Goal: Information Seeking & Learning: Learn about a topic

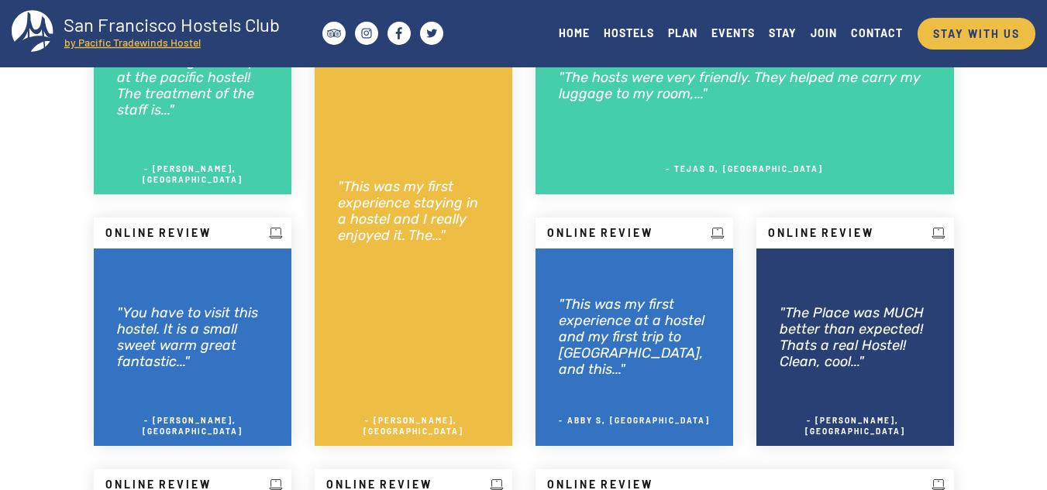
scroll to position [454, 0]
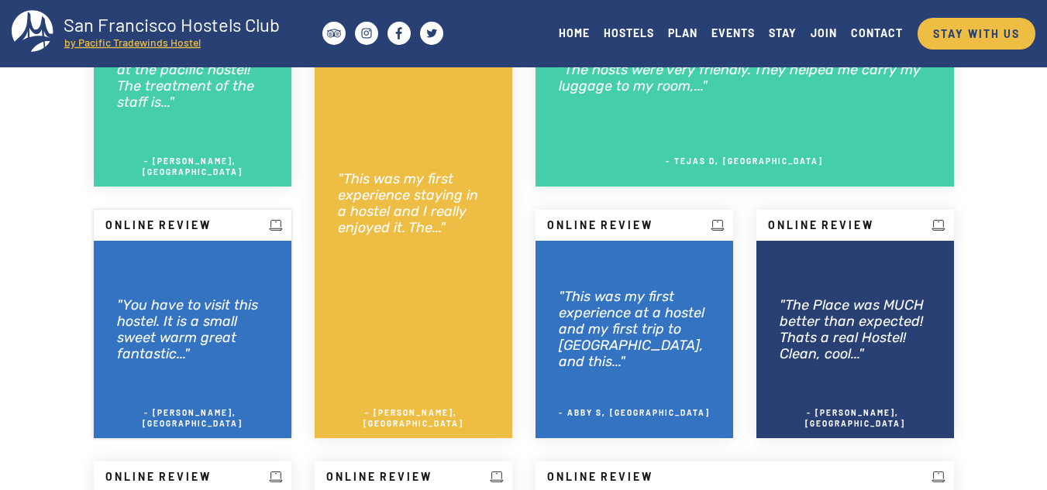
click at [209, 360] on h2 ""You have to visit this hostel. It is a small sweet warm great fantastic..."" at bounding box center [192, 330] width 151 height 65
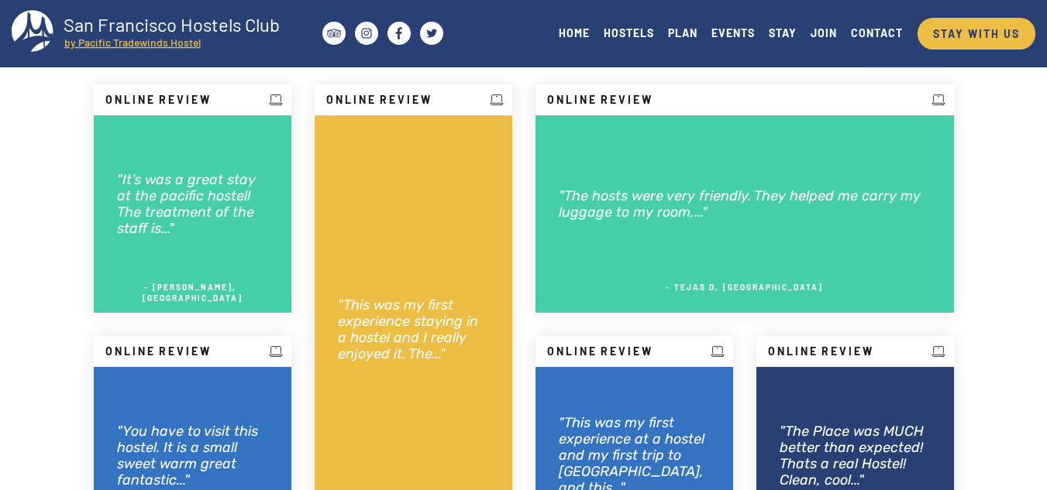
scroll to position [397, 0]
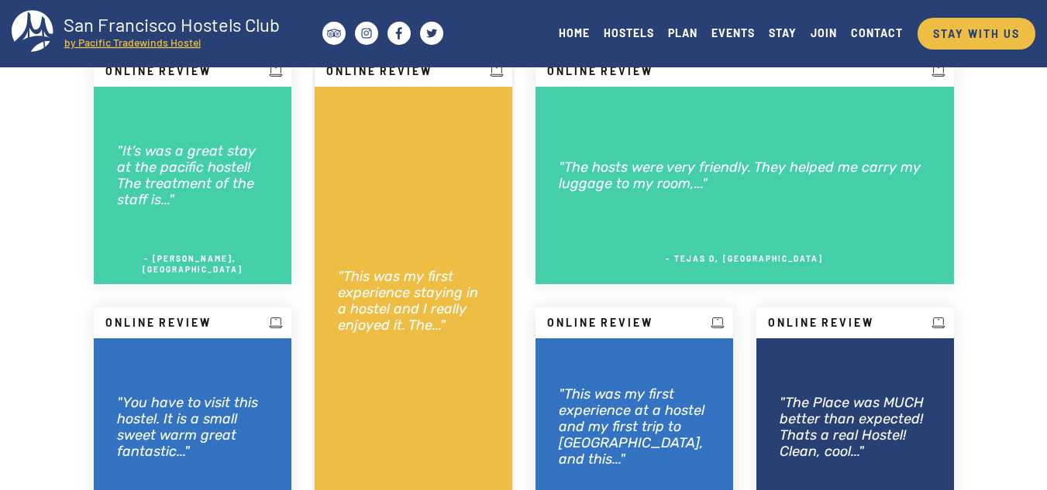
click at [446, 291] on h2 ""This was my first experience staying in a hostel and I really enjoyed it. The.…" at bounding box center [413, 301] width 151 height 65
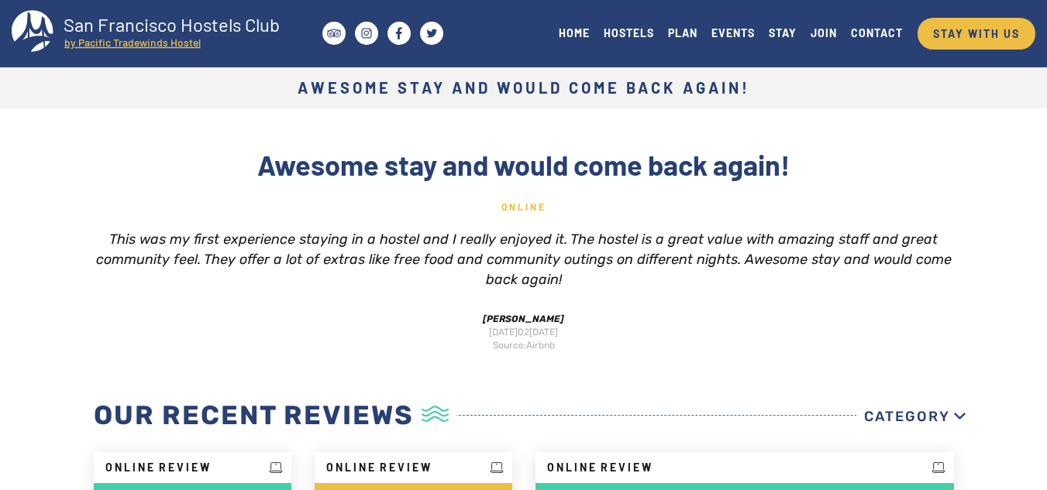
click at [135, 44] on tspan "by Pacific Tradewinds Hostel" at bounding box center [132, 42] width 136 height 13
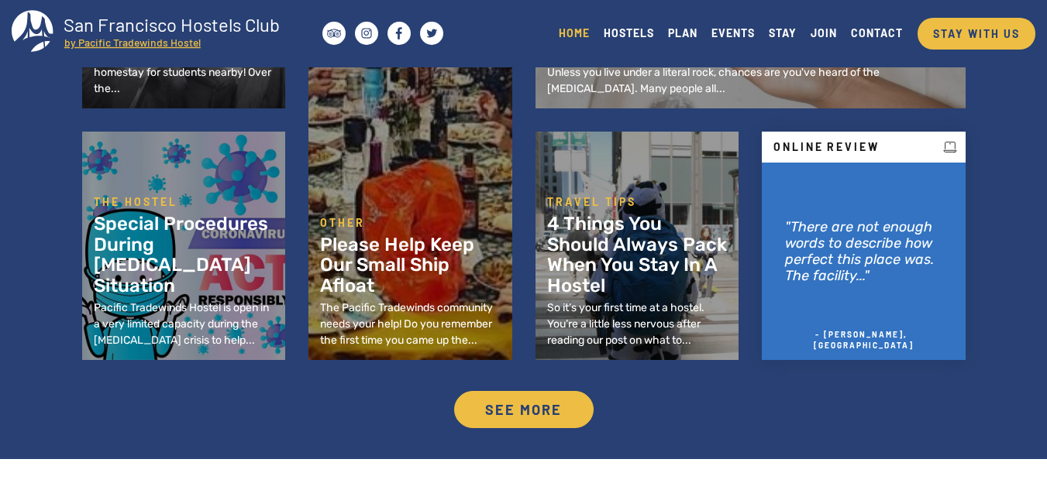
scroll to position [786, 0]
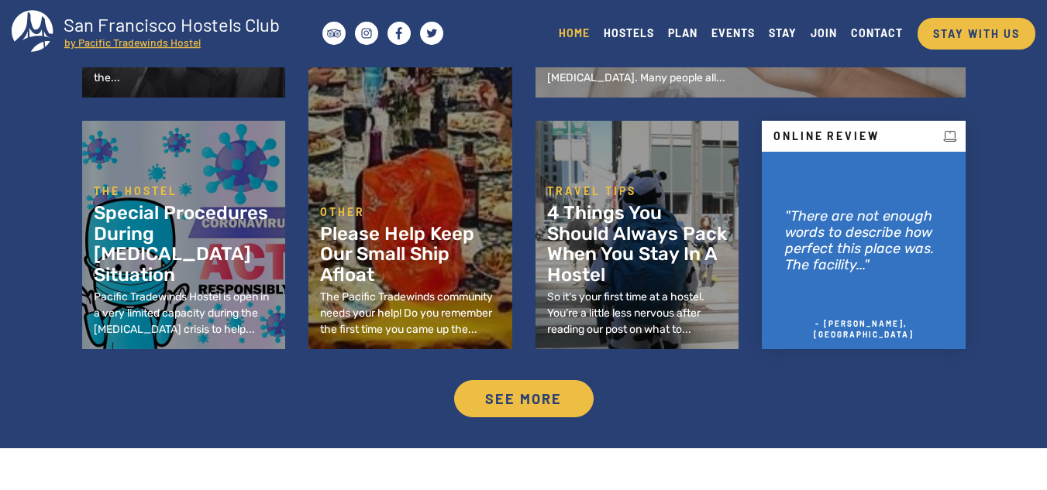
drag, startPoint x: 1058, startPoint y: 39, endPoint x: 1058, endPoint y: 160, distance: 120.9
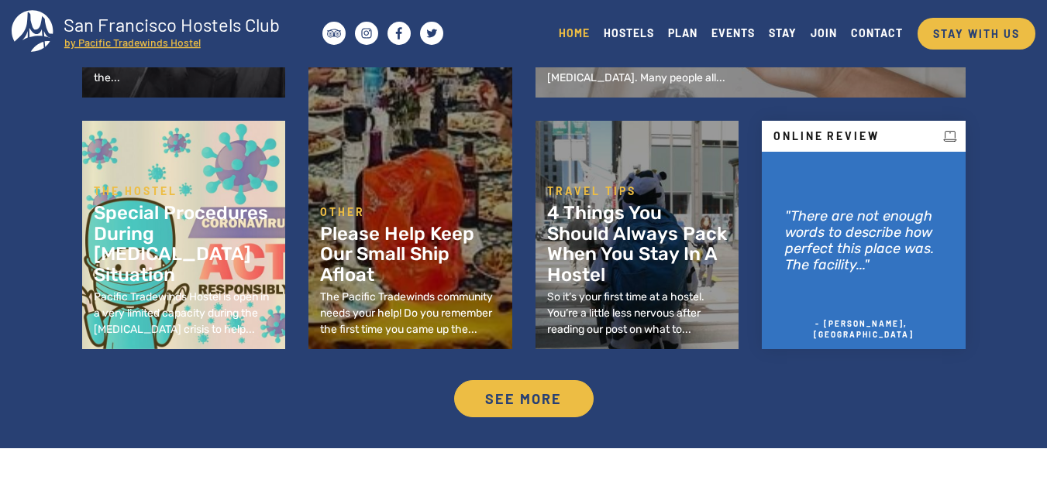
click at [229, 236] on h2 "Special Procedures During [MEDICAL_DATA] Situation" at bounding box center [184, 244] width 181 height 82
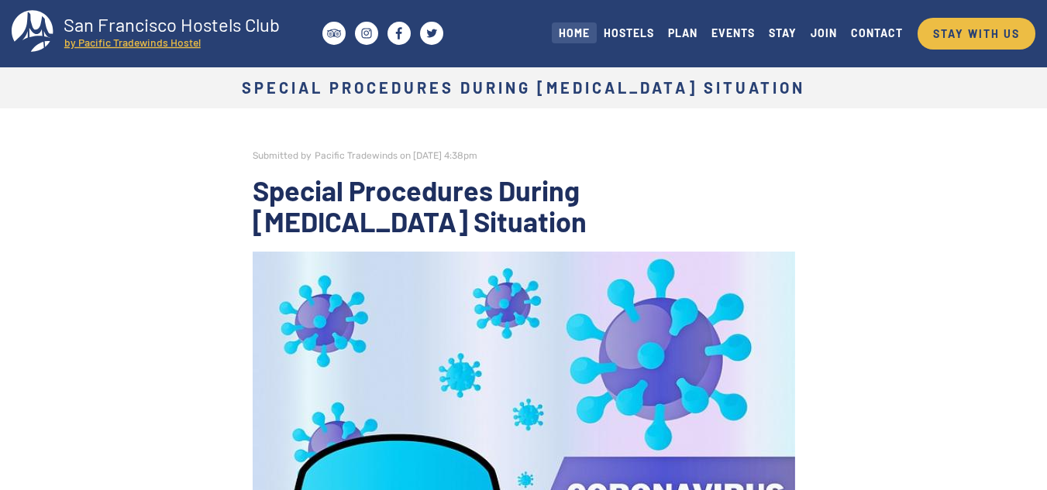
click at [580, 32] on link "HOME" at bounding box center [574, 32] width 45 height 21
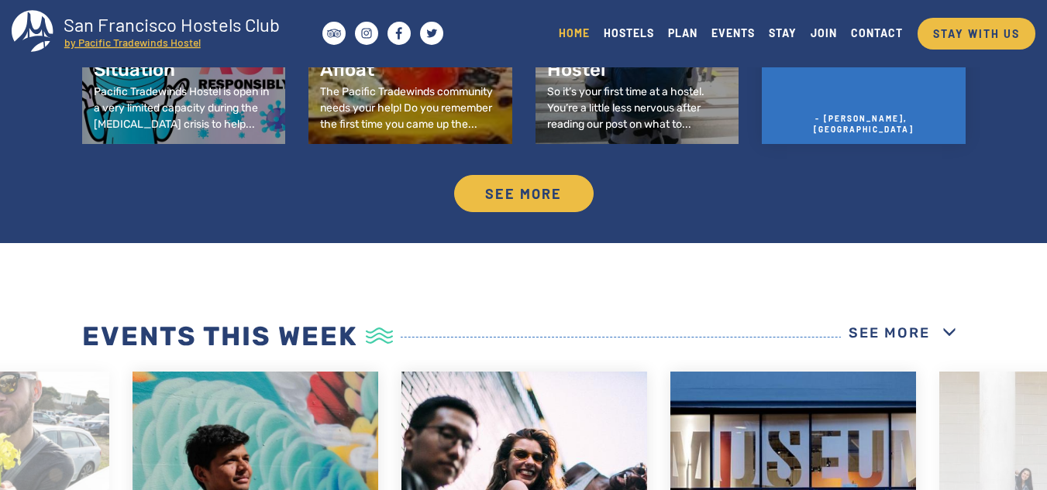
drag, startPoint x: 1058, startPoint y: 28, endPoint x: 1058, endPoint y: 181, distance: 152.6
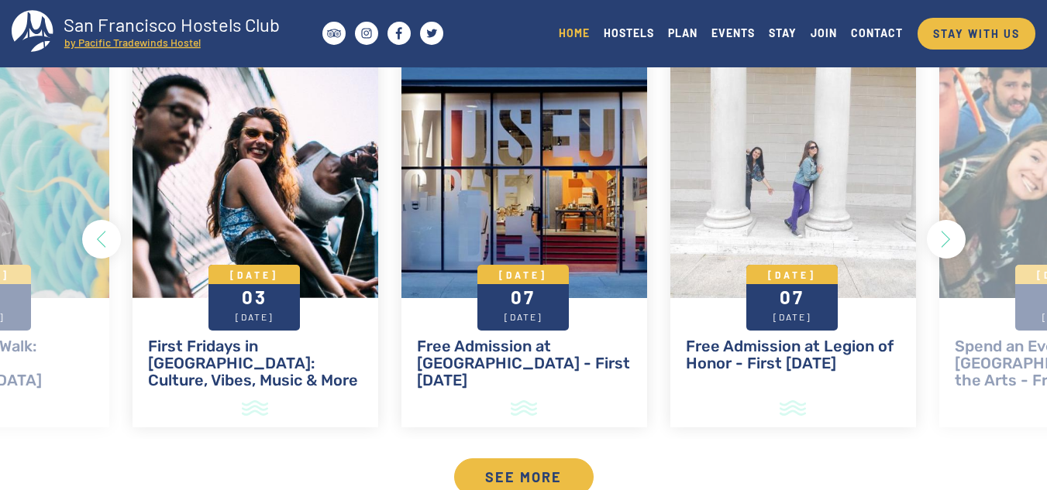
scroll to position [1344, 0]
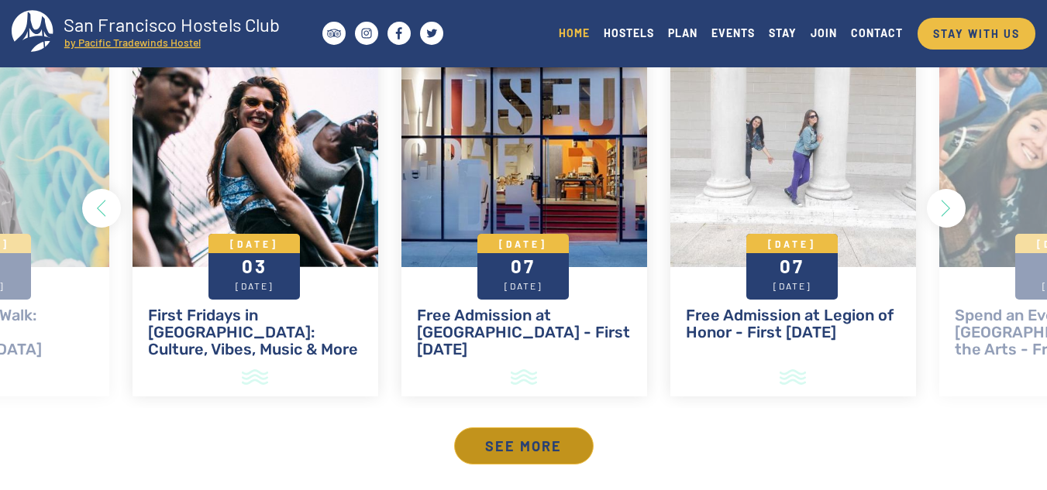
click at [539, 442] on link "See more" at bounding box center [523, 446] width 139 height 37
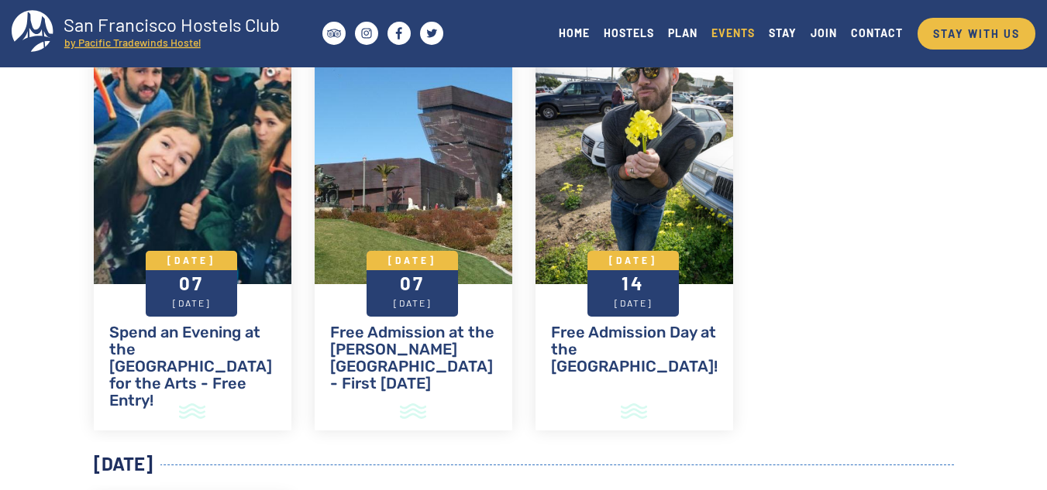
scroll to position [1010, 0]
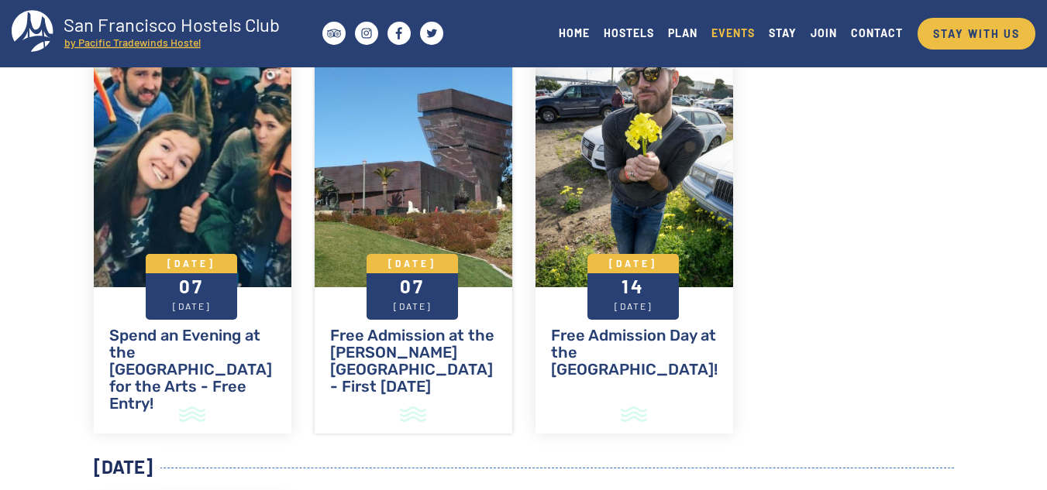
click at [467, 208] on div at bounding box center [414, 164] width 198 height 248
click at [679, 212] on div at bounding box center [634, 164] width 198 height 248
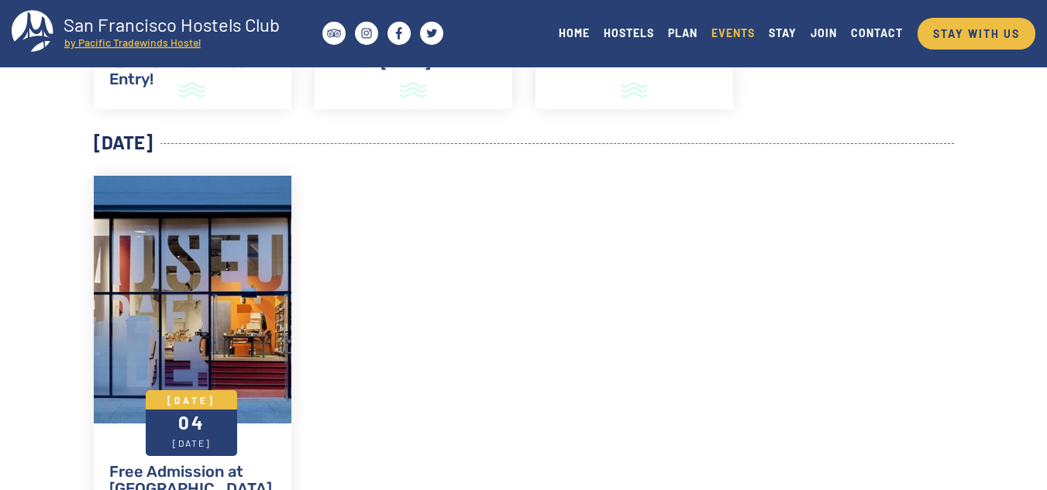
scroll to position [1382, 0]
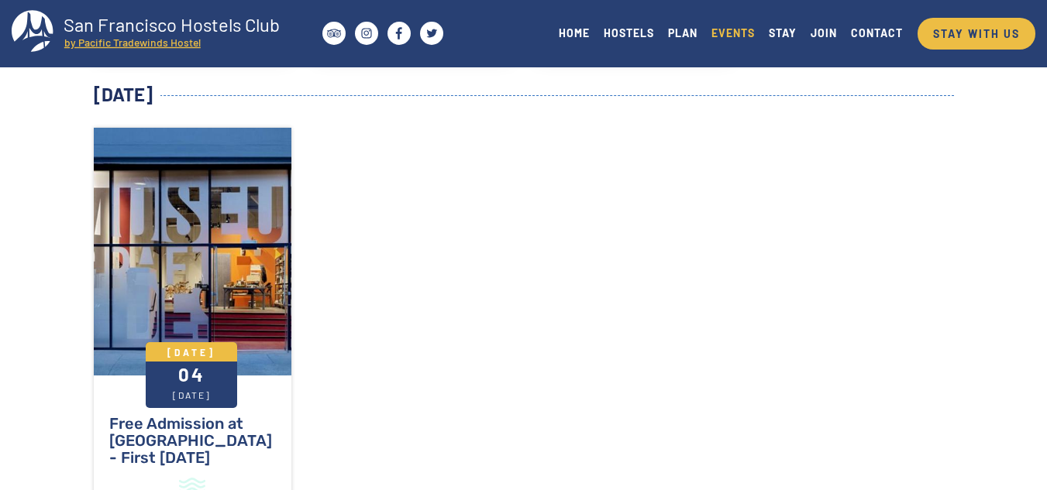
click at [263, 263] on div at bounding box center [193, 252] width 198 height 248
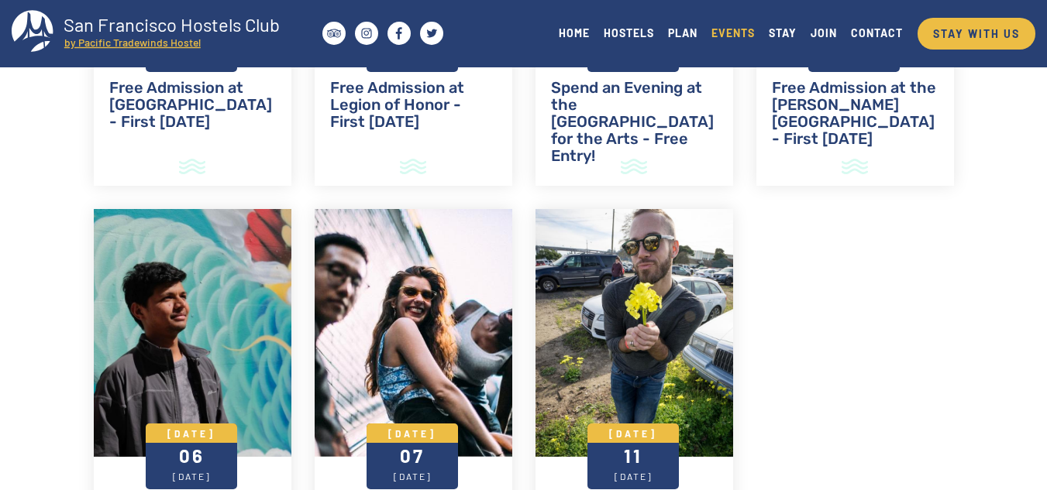
scroll to position [1753, 0]
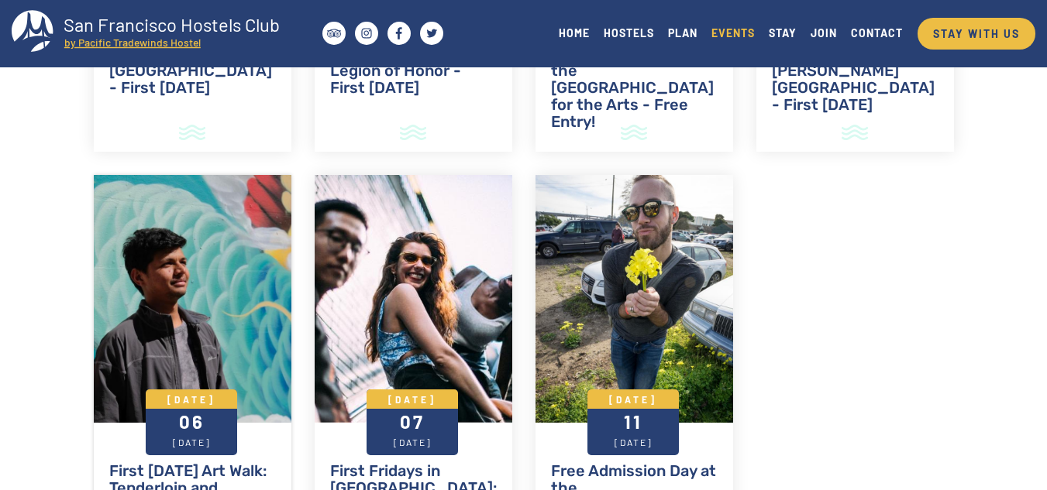
click at [261, 336] on div at bounding box center [193, 299] width 198 height 248
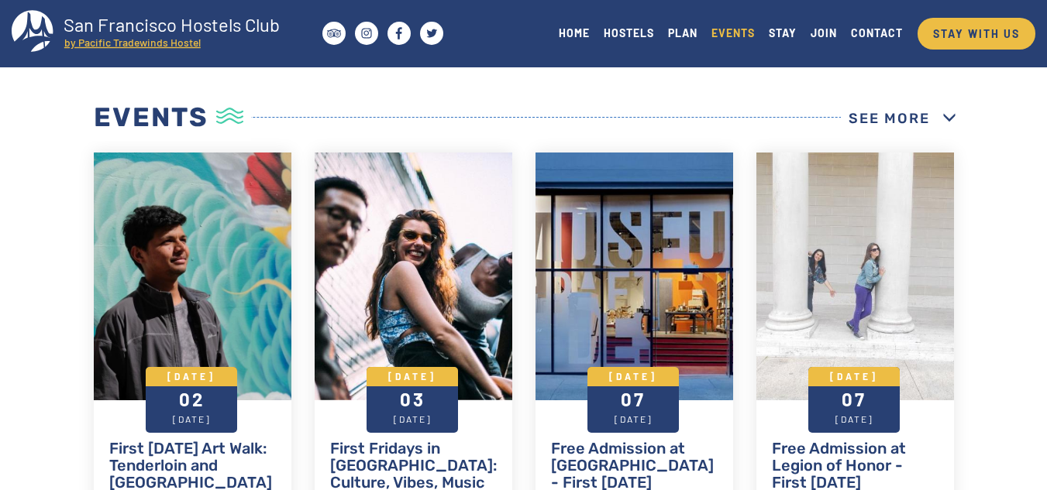
scroll to position [515, 0]
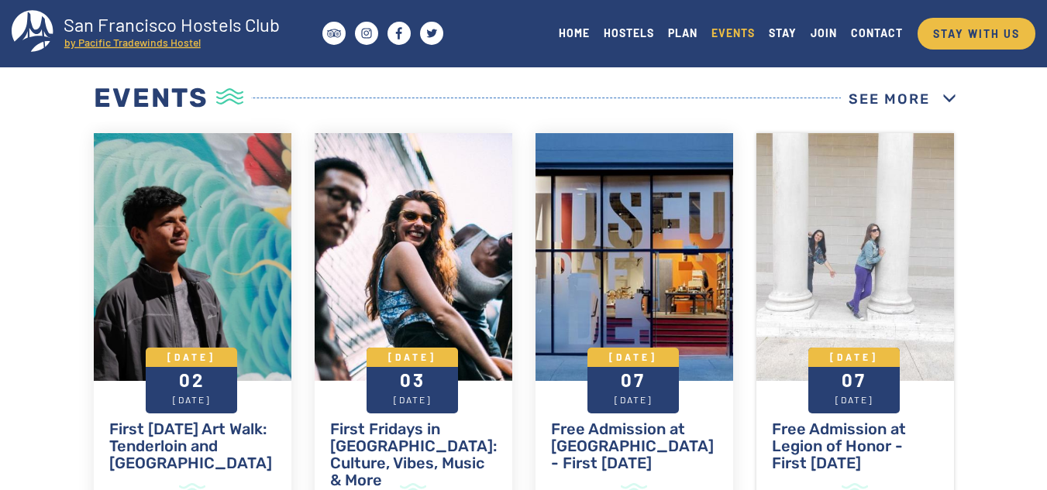
click at [864, 167] on div at bounding box center [855, 257] width 198 height 248
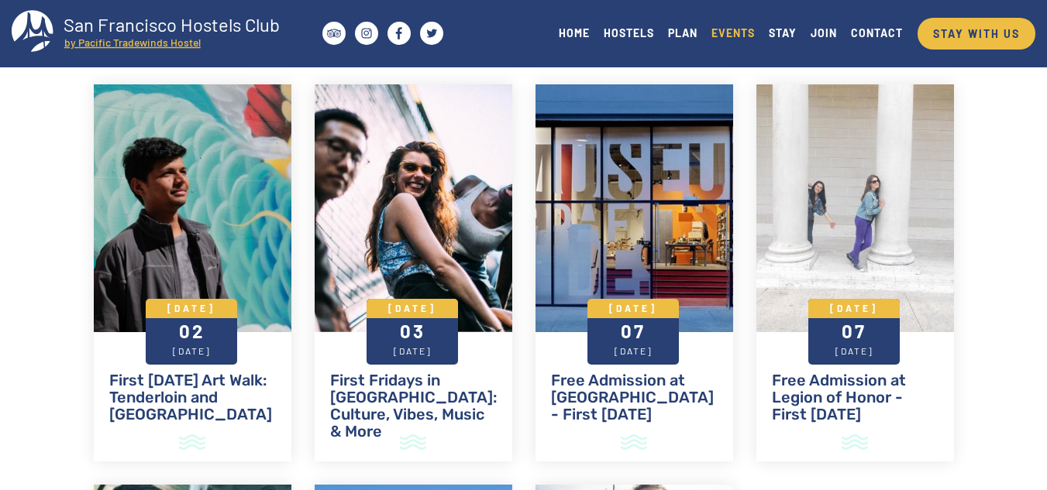
scroll to position [569, 0]
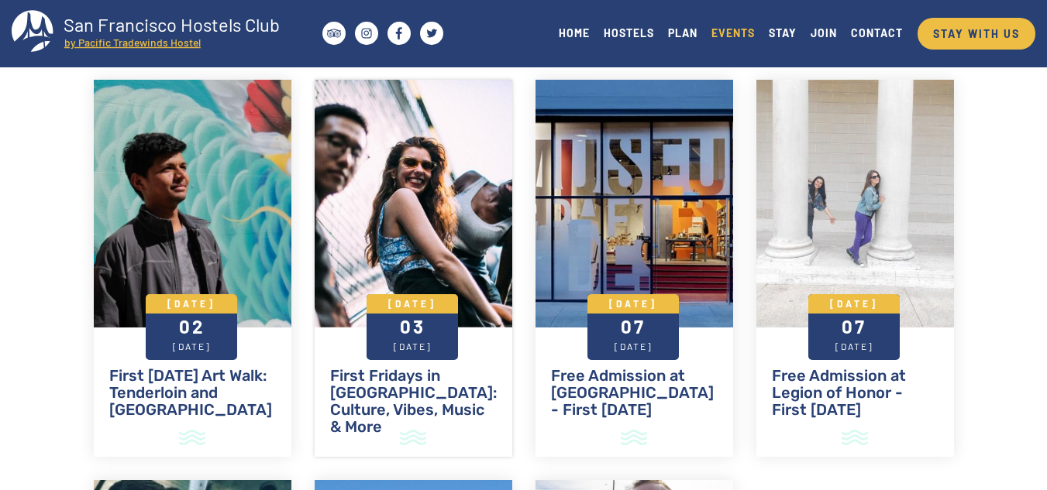
click at [453, 237] on div at bounding box center [414, 204] width 198 height 248
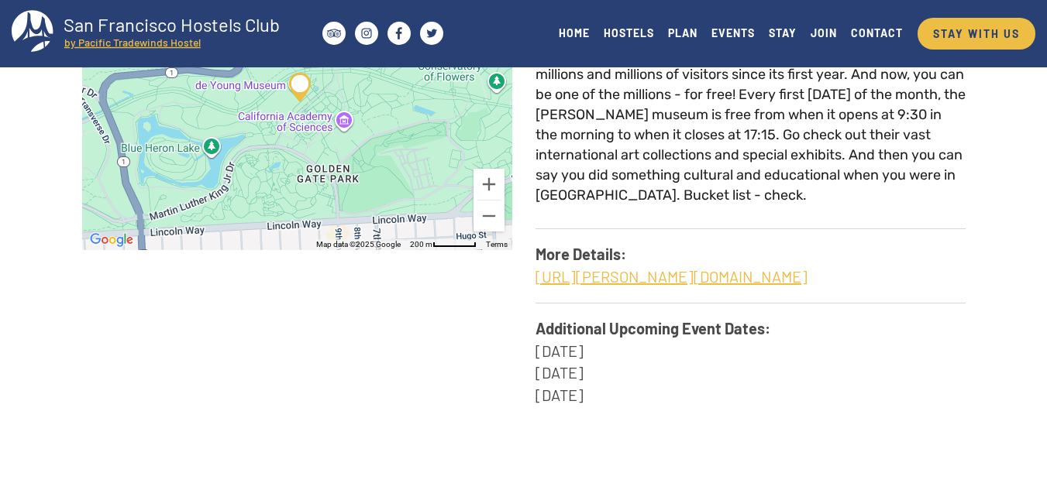
scroll to position [583, 0]
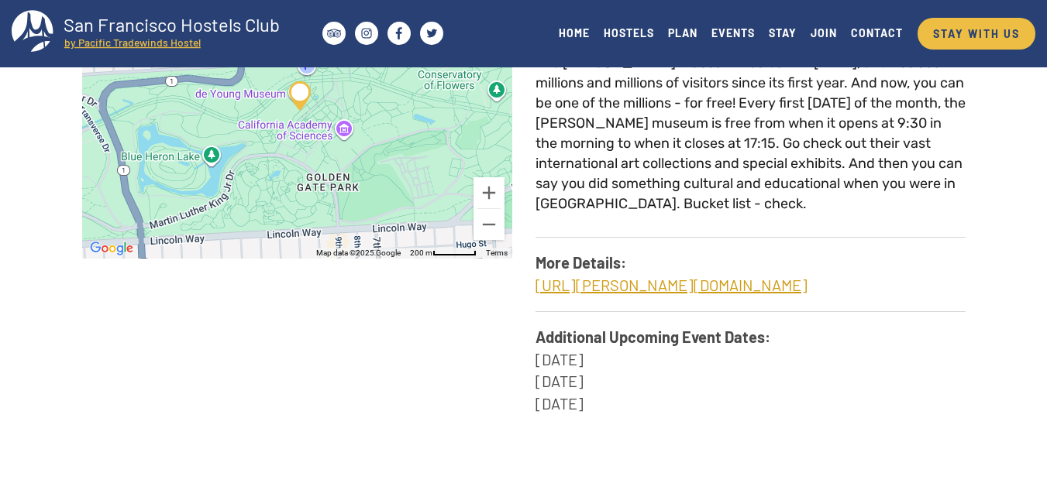
click at [710, 276] on link "https://deyoung.famsf.org/visit/promotions" at bounding box center [671, 285] width 272 height 19
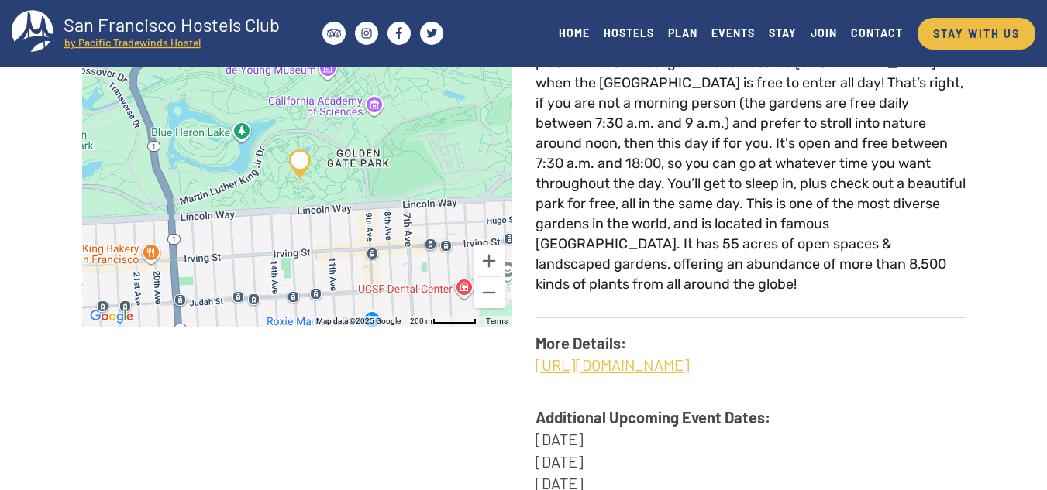
scroll to position [563, 0]
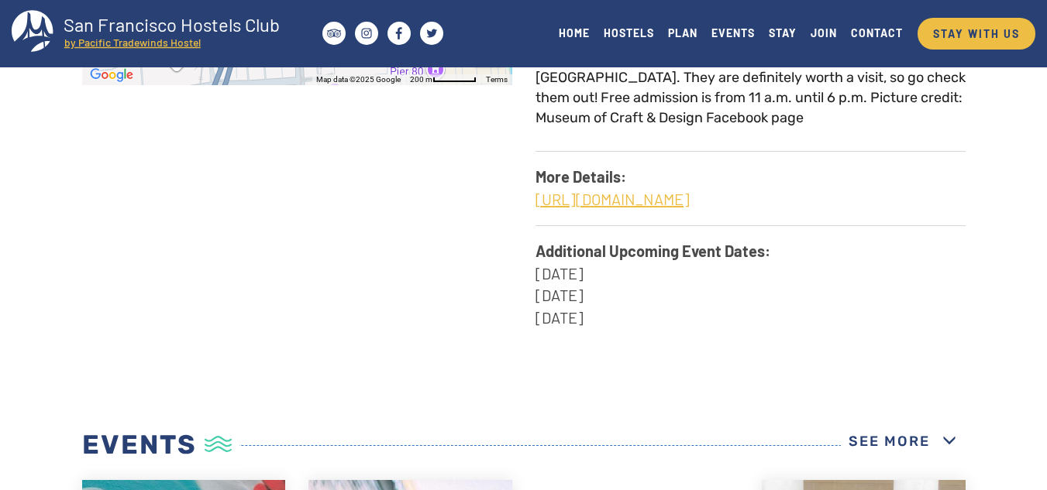
scroll to position [748, 0]
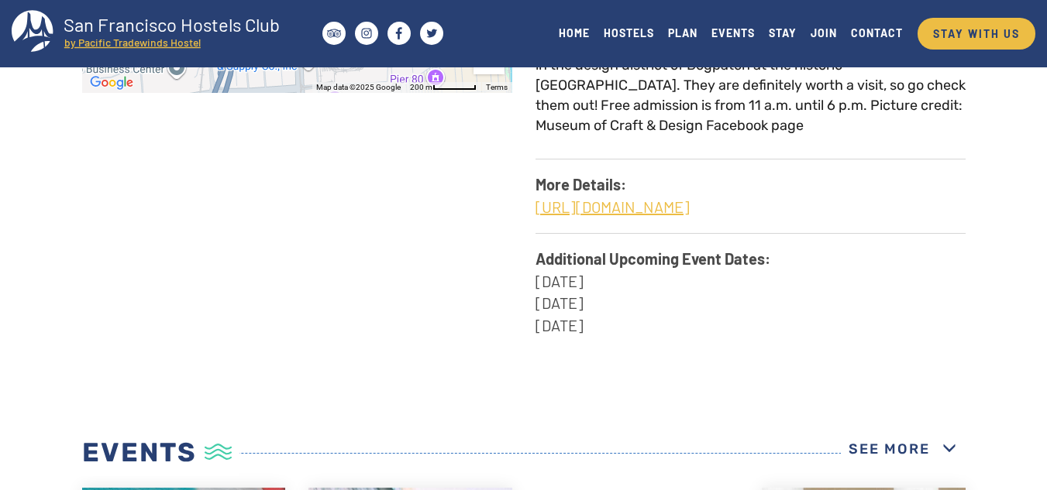
drag, startPoint x: 1058, startPoint y: 83, endPoint x: 1055, endPoint y: 271, distance: 188.3
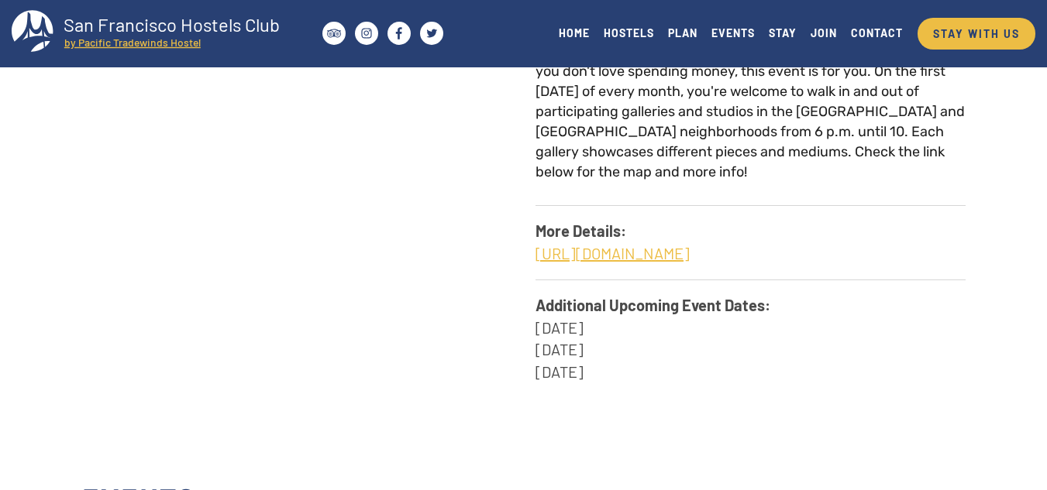
scroll to position [534, 0]
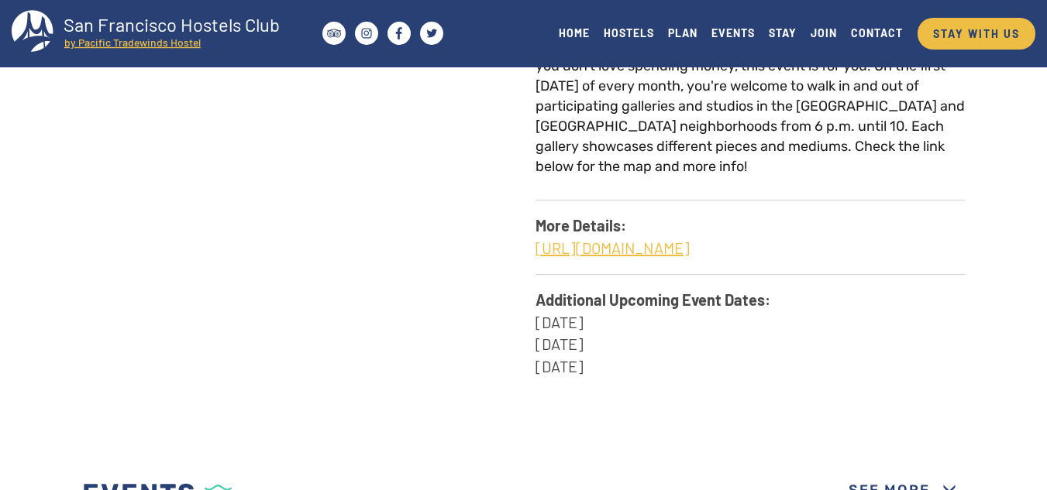
drag, startPoint x: 1052, startPoint y: 64, endPoint x: 1035, endPoint y: 210, distance: 146.7
click at [690, 239] on link "[URL][DOMAIN_NAME]" at bounding box center [612, 248] width 154 height 19
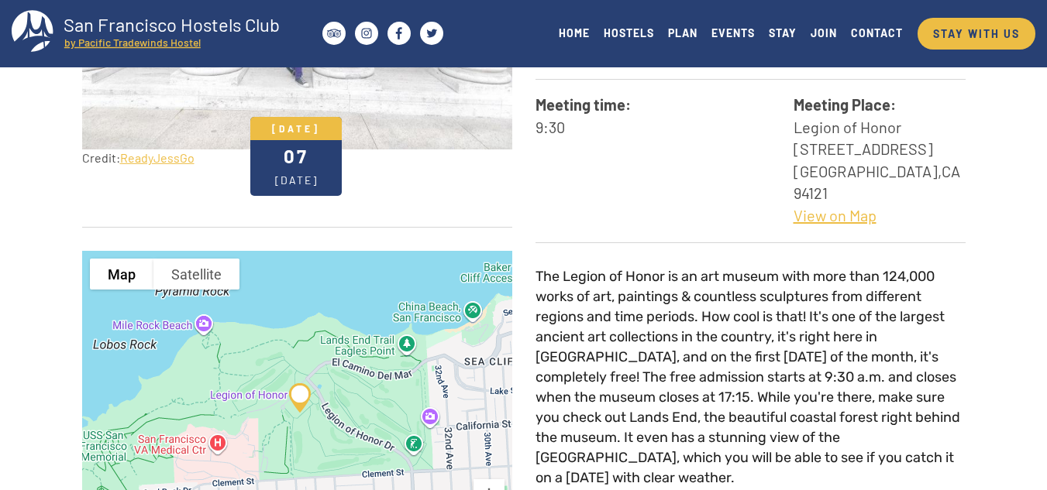
scroll to position [234, 0]
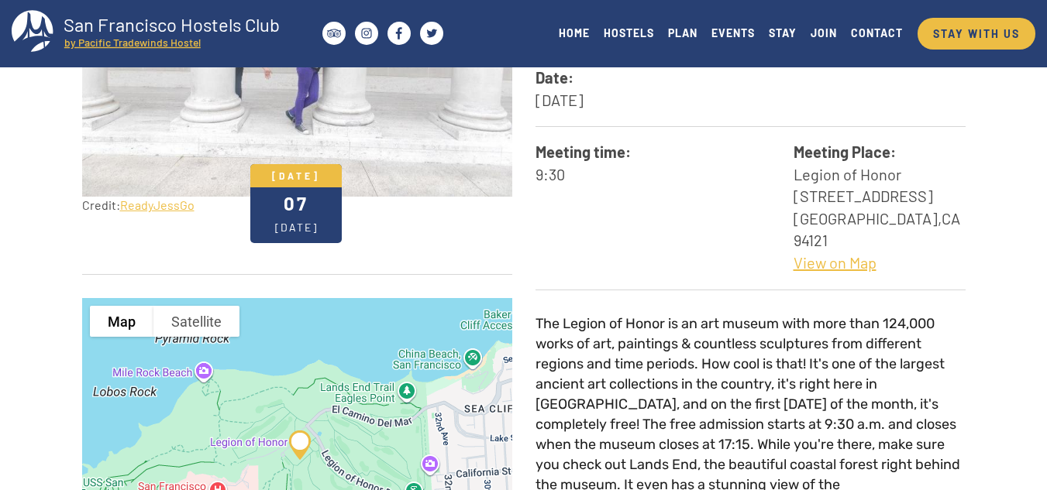
drag, startPoint x: 1058, startPoint y: 92, endPoint x: 1032, endPoint y: 150, distance: 63.5
click at [1032, 150] on html "Skip to main content Toggle navigation San Francisco Hostels Club by Pacific Tr…" at bounding box center [523, 11] width 1047 height 490
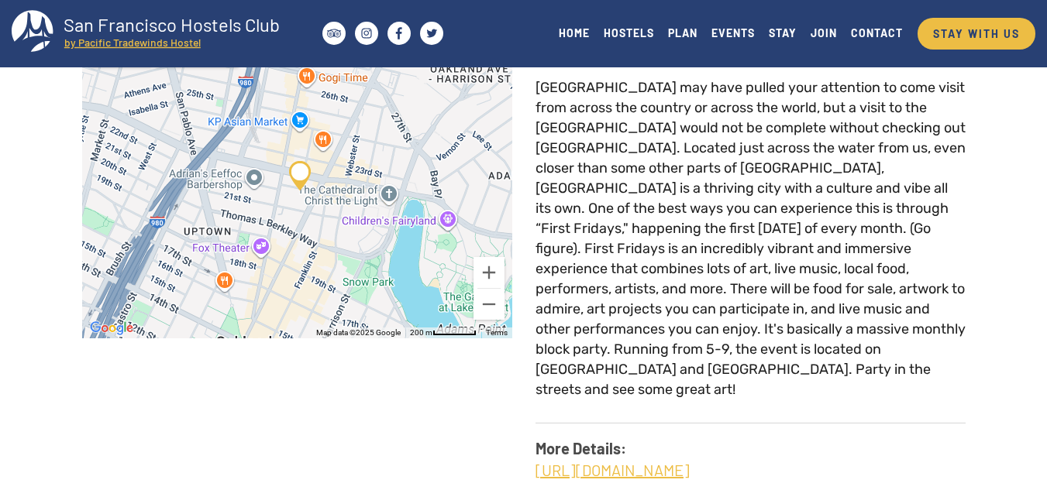
scroll to position [513, 0]
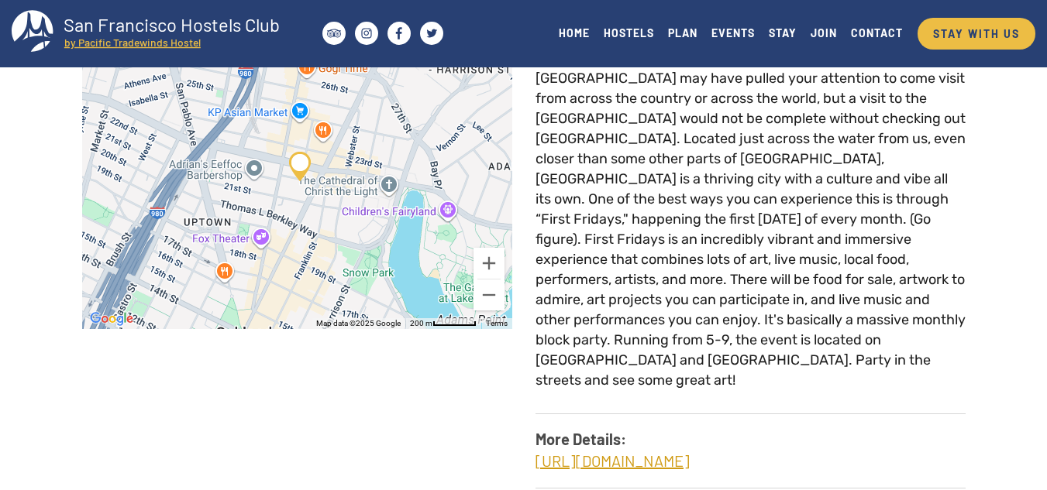
click at [683, 452] on link "[URL][DOMAIN_NAME]" at bounding box center [612, 461] width 154 height 19
